Goal: Transaction & Acquisition: Purchase product/service

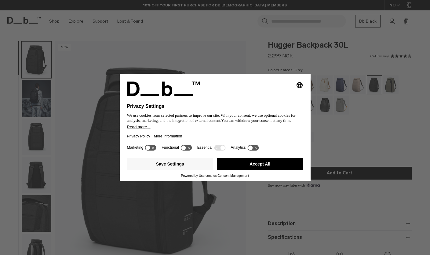
click at [268, 165] on button "Accept All" at bounding box center [260, 164] width 86 height 12
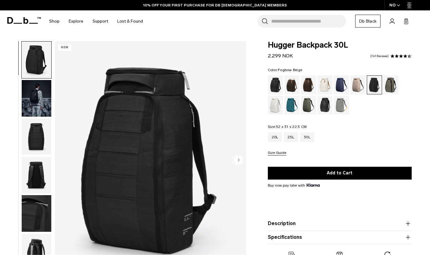
click at [358, 84] on div "Fogbow Beige" at bounding box center [358, 84] width 16 height 19
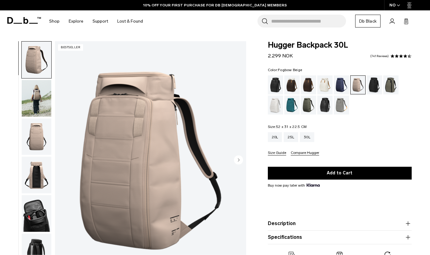
click at [168, 197] on img "1 / 10" at bounding box center [150, 160] width 191 height 239
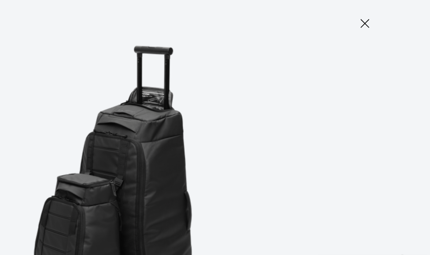
click at [380, 18] on icon at bounding box center [385, 16] width 10 height 10
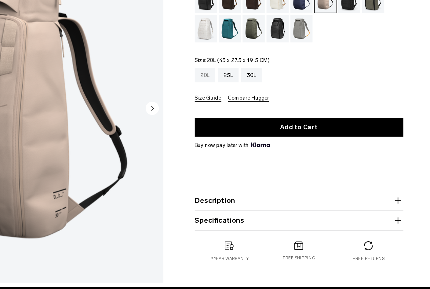
click at [268, 132] on div "20L" at bounding box center [275, 137] width 14 height 10
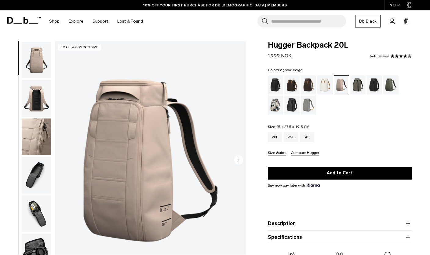
scroll to position [85, 0]
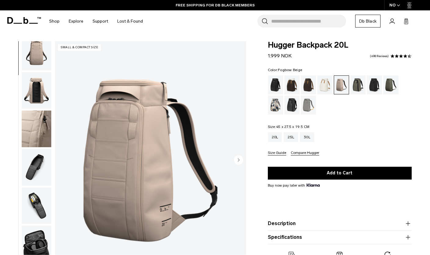
click at [40, 135] on img "button" at bounding box center [37, 129] width 30 height 37
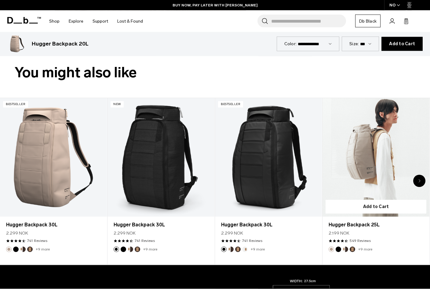
scroll to position [238, 0]
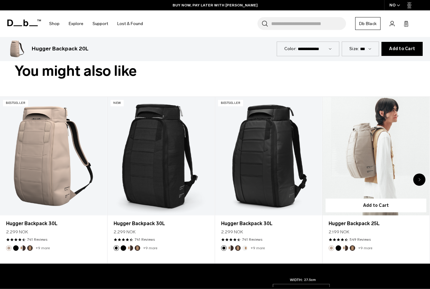
click at [374, 159] on link "Hugger Backpack 25L" at bounding box center [375, 156] width 107 height 119
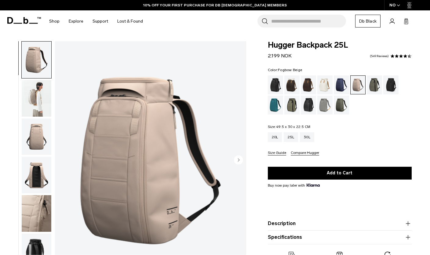
click at [36, 215] on img "button" at bounding box center [37, 213] width 30 height 37
